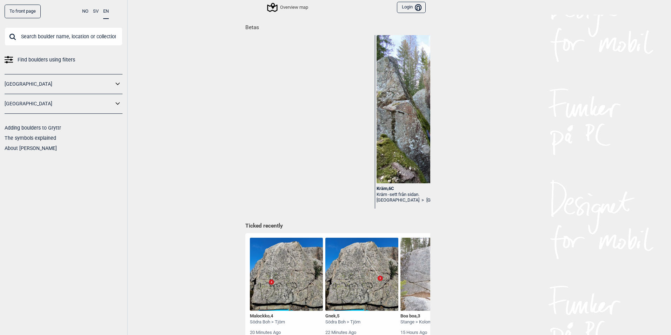
scroll to position [0, 745]
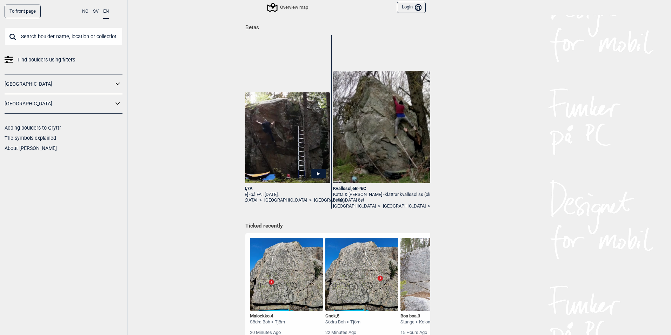
click at [60, 96] on div "[GEOGRAPHIC_DATA]" at bounding box center [64, 104] width 118 height 20
click at [60, 100] on link "[GEOGRAPHIC_DATA]" at bounding box center [59, 104] width 109 height 10
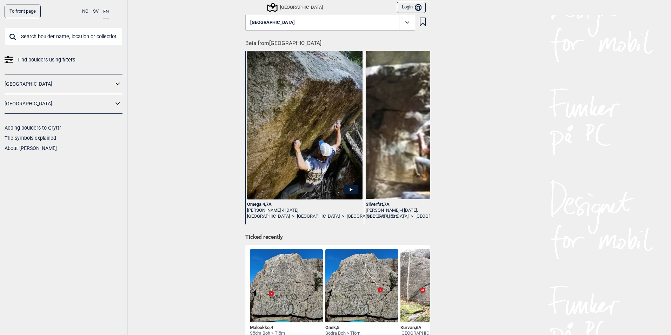
click at [70, 105] on link "[GEOGRAPHIC_DATA]" at bounding box center [59, 104] width 109 height 10
click at [117, 104] on icon at bounding box center [118, 103] width 4 height 2
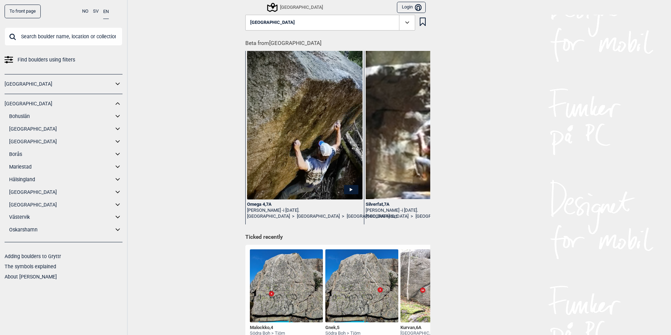
click at [29, 140] on link "[GEOGRAPHIC_DATA]" at bounding box center [61, 142] width 104 height 10
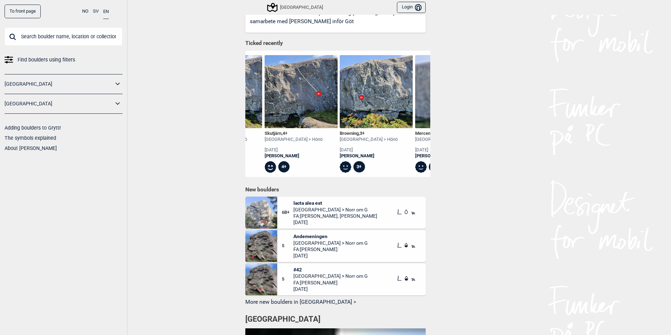
scroll to position [383, 0]
